Goal: Information Seeking & Learning: Learn about a topic

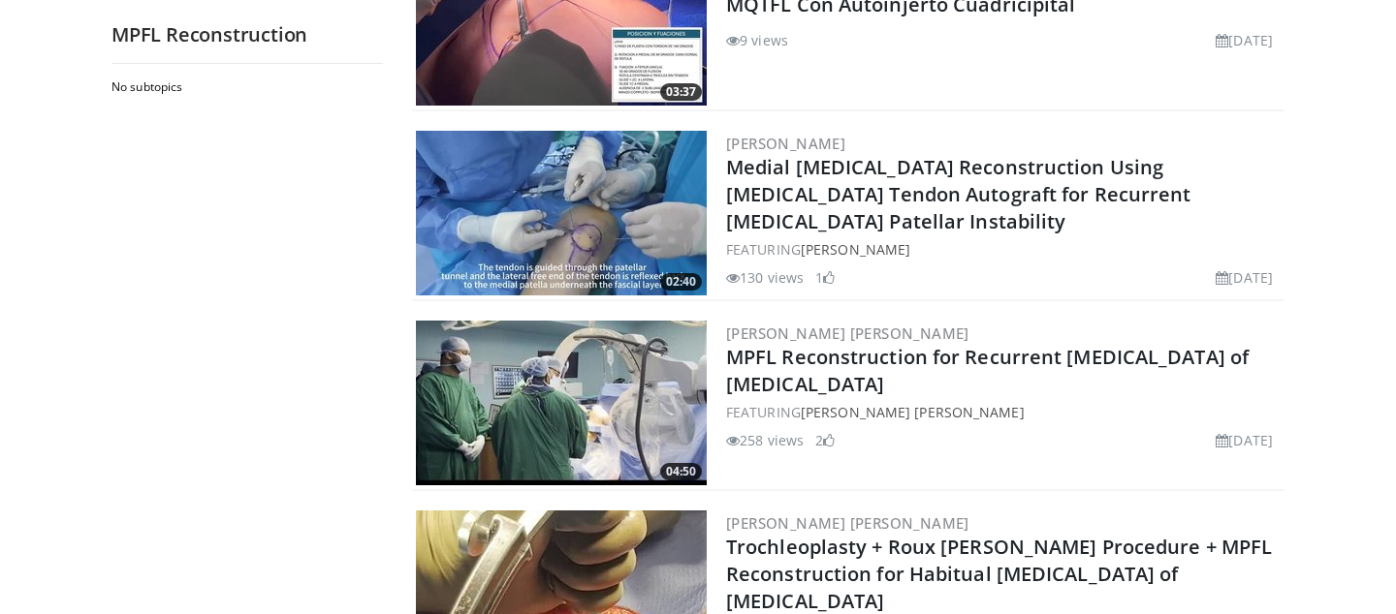
scroll to position [279, 0]
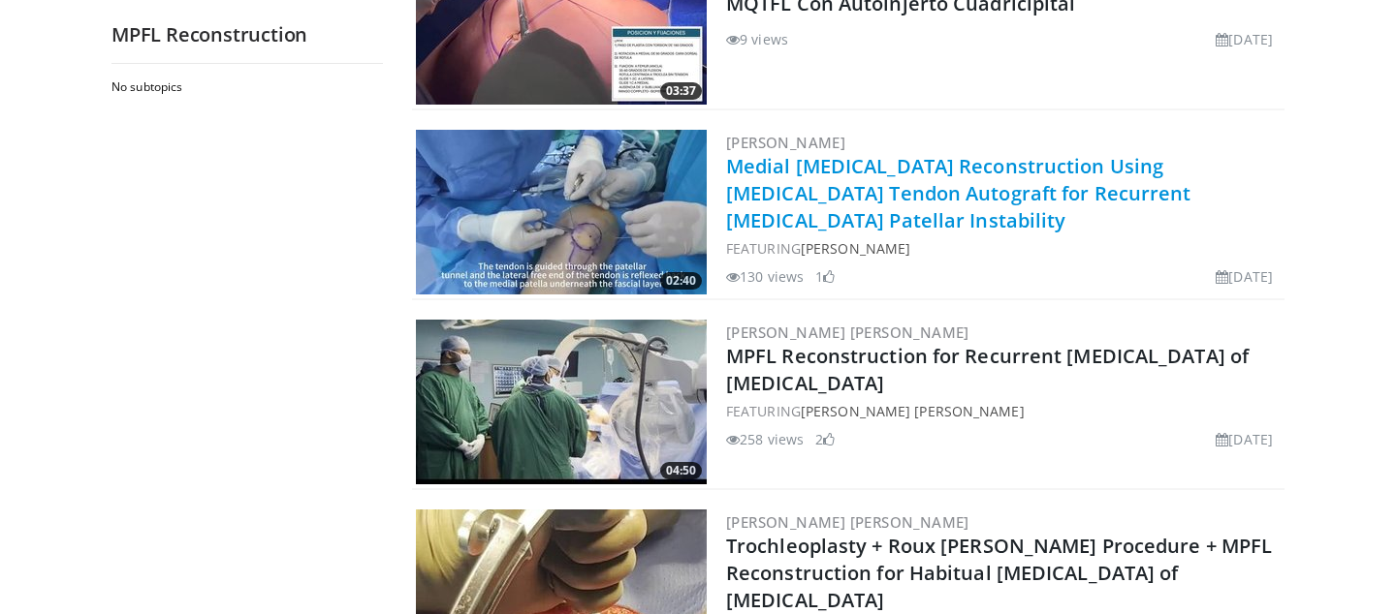
click at [864, 189] on link "Medial [MEDICAL_DATA] Reconstruction Using [MEDICAL_DATA] Tendon Autograft for …" at bounding box center [958, 193] width 465 height 80
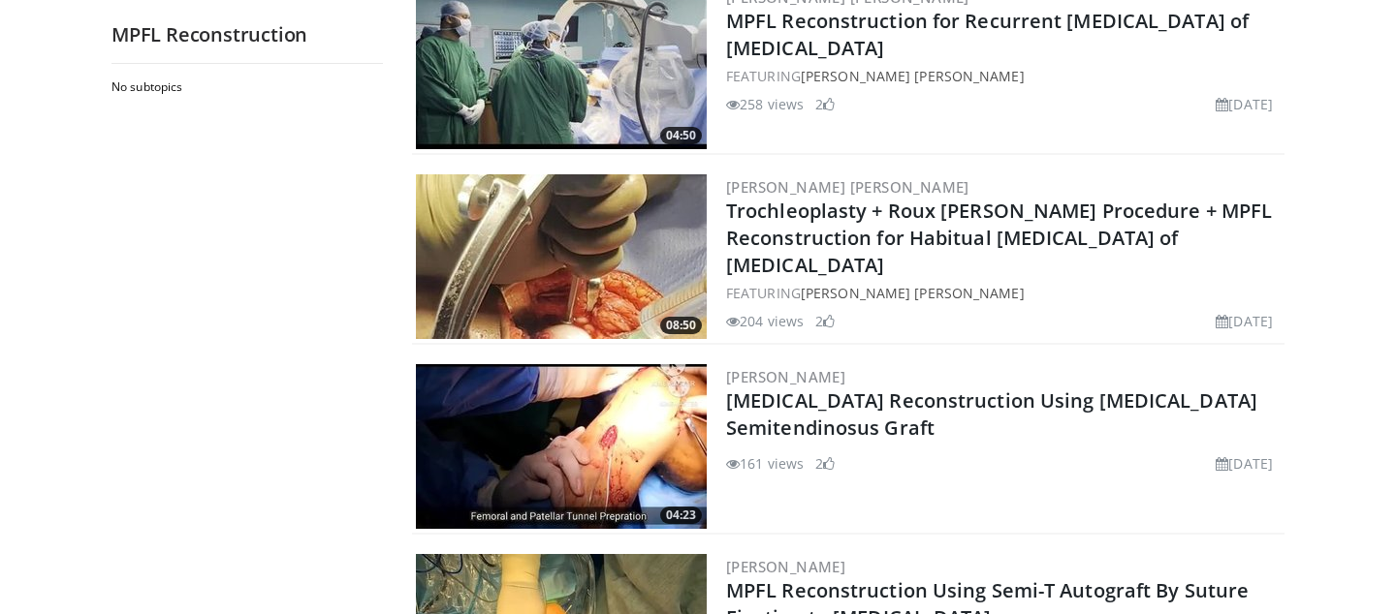
scroll to position [186, 0]
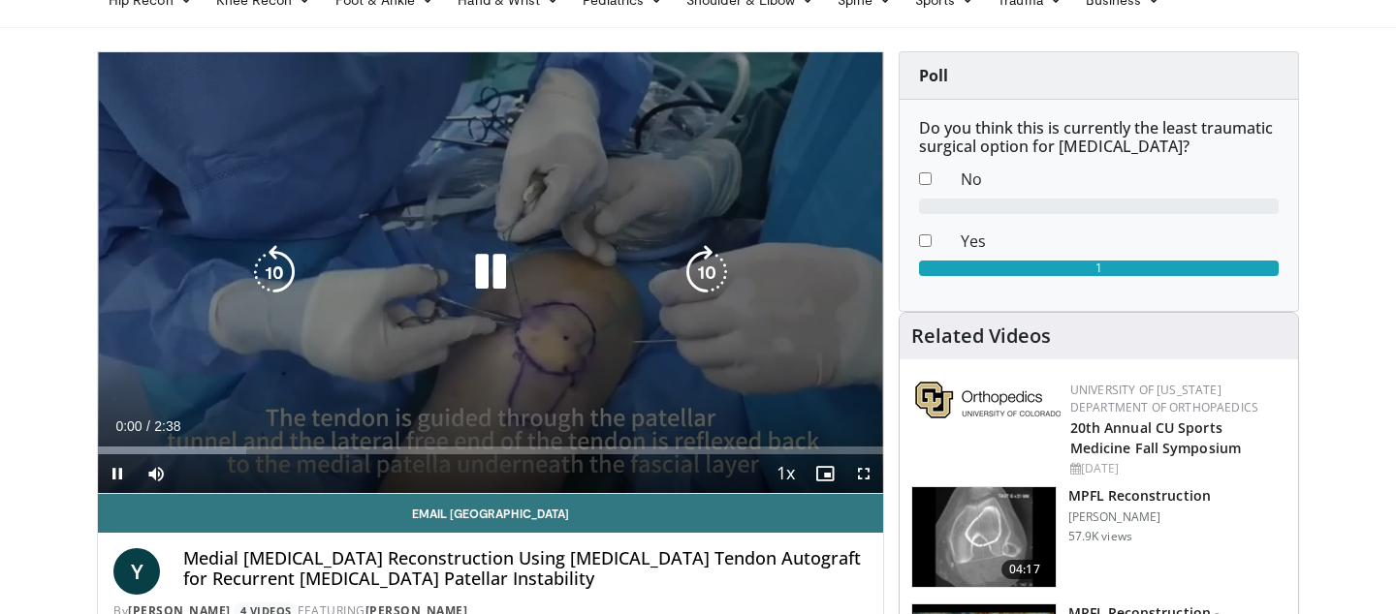
scroll to position [100, 0]
